Goal: Task Accomplishment & Management: Manage account settings

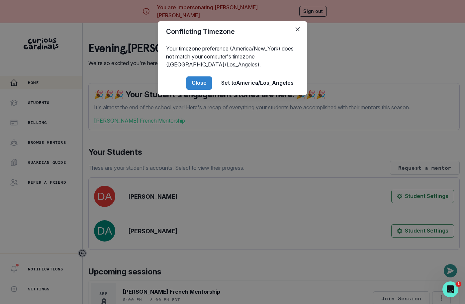
click at [161, 206] on div "Conflicting Timezone Your timezone preference (America/New_York) does not match…" at bounding box center [232, 152] width 465 height 304
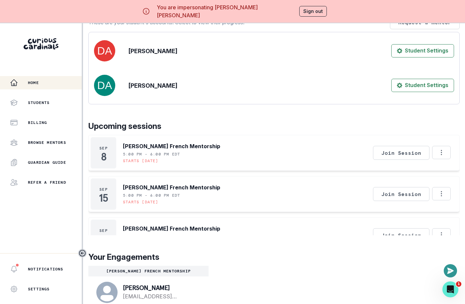
scroll to position [160, 0]
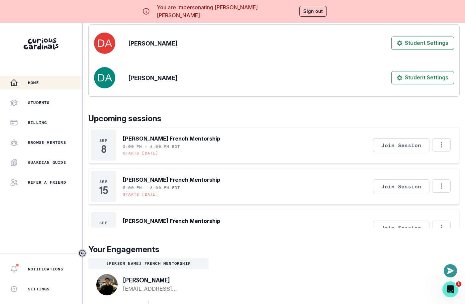
click at [145, 279] on p "[PERSON_NAME]" at bounding box center [160, 280] width 75 height 7
copy p "[PERSON_NAME]"
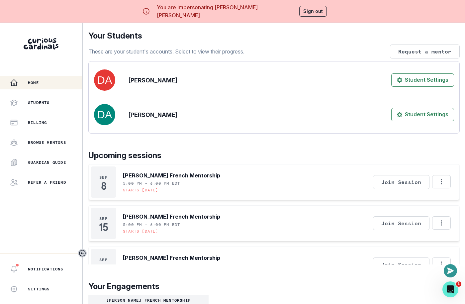
scroll to position [0, 0]
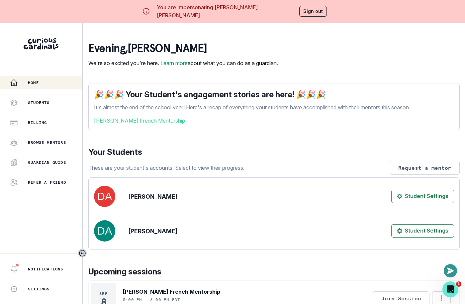
click at [299, 10] on button "Sign out" at bounding box center [313, 11] width 28 height 11
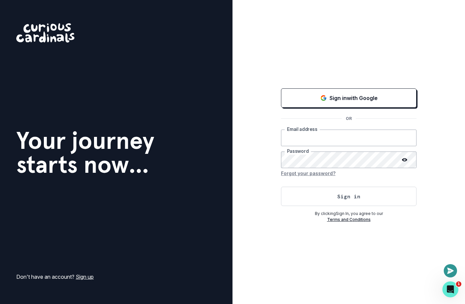
type input "[EMAIL_ADDRESS][DOMAIN_NAME]"
click at [318, 198] on button "Sign in" at bounding box center [348, 196] width 135 height 19
